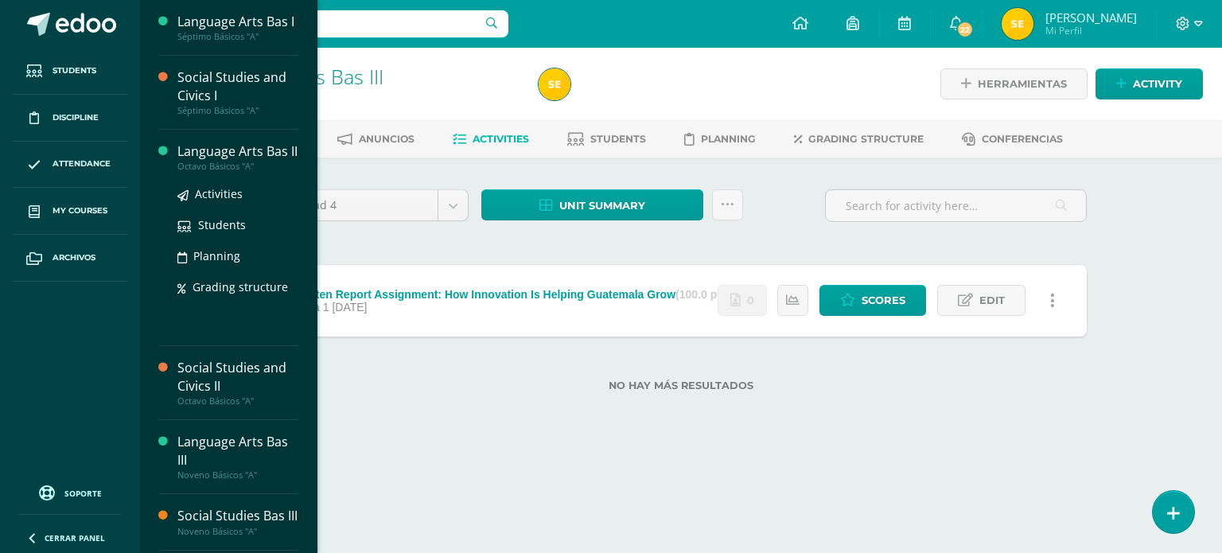
click at [203, 157] on div "Language Arts Bas II" at bounding box center [237, 151] width 121 height 18
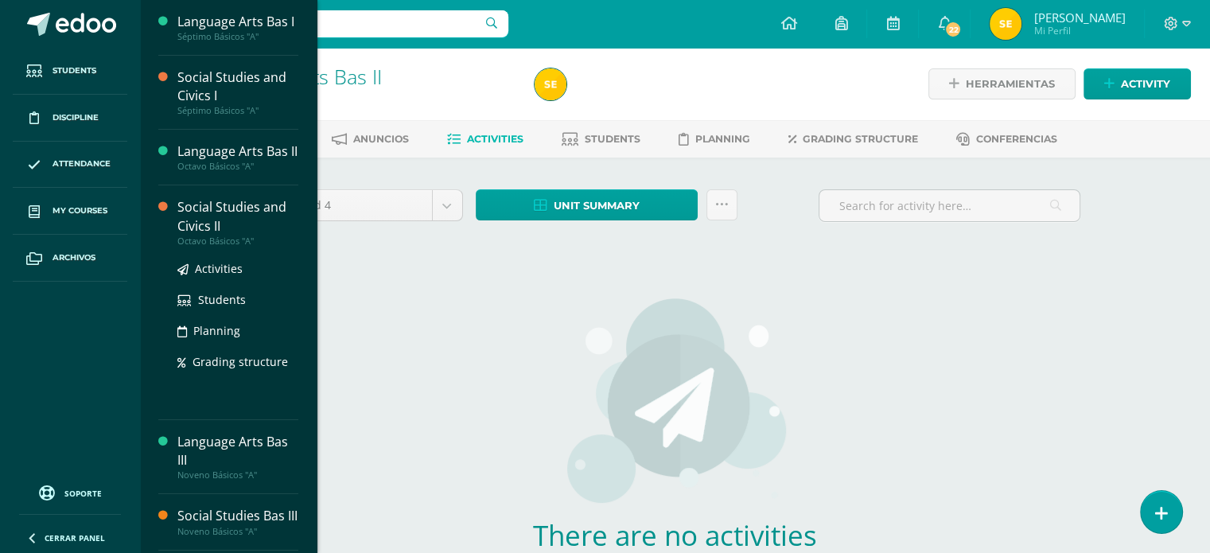
click at [226, 214] on div "Social Studies and Civics II" at bounding box center [237, 216] width 121 height 37
